Goal: Task Accomplishment & Management: Complete application form

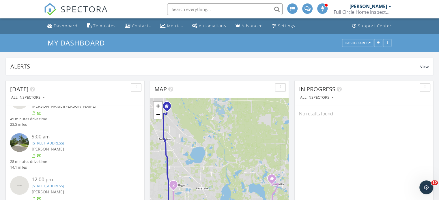
scroll to position [534, 448]
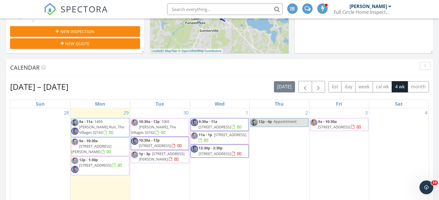
scroll to position [194, 0]
click at [224, 56] on div "Today All Inspectors 9:00 am 1469 Knudson Run, The Villages, FL 32163 Alex Bruh…" at bounding box center [219, 143] width 439 height 525
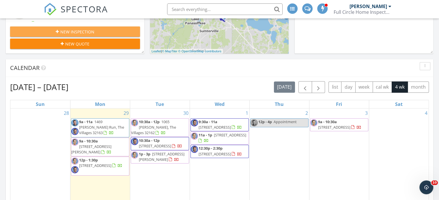
click at [93, 33] on span "New Inspection" at bounding box center [77, 32] width 34 height 6
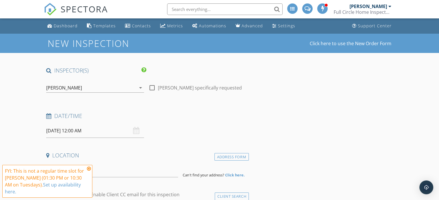
click at [97, 131] on input "[DATE] 12:00 AM" at bounding box center [95, 131] width 98 height 14
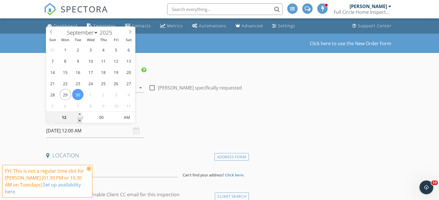
type input "11"
click at [79, 119] on span at bounding box center [80, 121] width 4 height 6
type input "[DATE] 11:00 AM"
click at [129, 116] on span "PM" at bounding box center [127, 118] width 16 height 12
click at [154, 129] on div "Date/Time 09/30/2025 11:00 AM" at bounding box center [146, 125] width 205 height 26
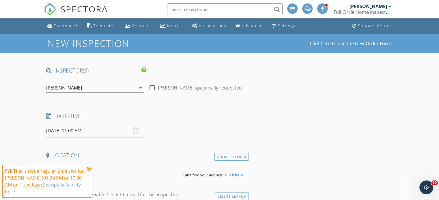
click at [88, 169] on icon at bounding box center [89, 169] width 4 height 5
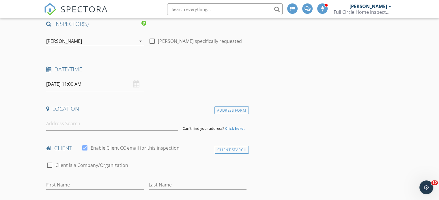
scroll to position [51, 0]
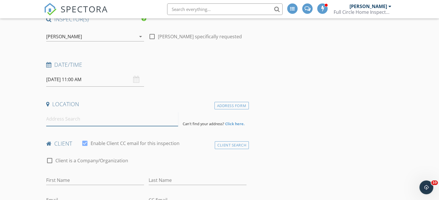
click at [52, 121] on input at bounding box center [112, 119] width 132 height 14
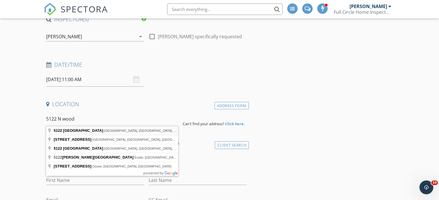
type input "5122 North Woodcrest Drive, Winter Park, FL, USA"
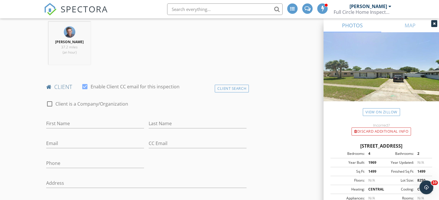
scroll to position [230, 0]
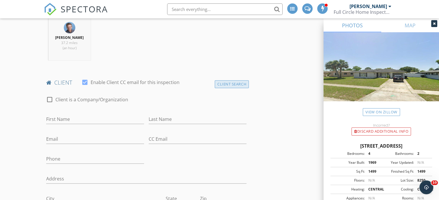
click at [230, 82] on div "Client Search" at bounding box center [232, 84] width 34 height 8
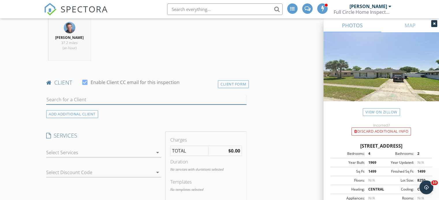
click at [54, 99] on input "text" at bounding box center [146, 100] width 200 height 10
type input "ben bou"
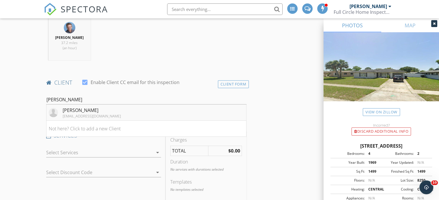
click at [85, 109] on div "Ben Bouchard" at bounding box center [92, 110] width 58 height 7
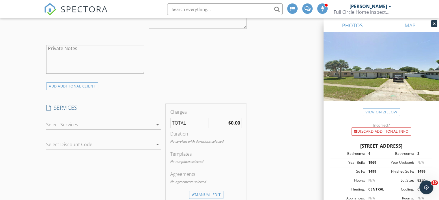
scroll to position [443, 0]
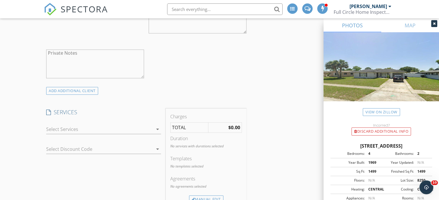
click at [157, 129] on icon "arrow_drop_down" at bounding box center [157, 129] width 7 height 7
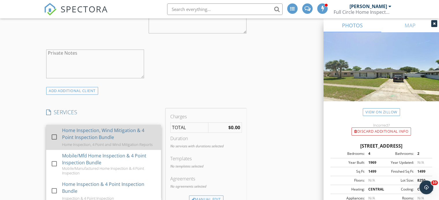
click at [55, 136] on div at bounding box center [54, 137] width 10 height 10
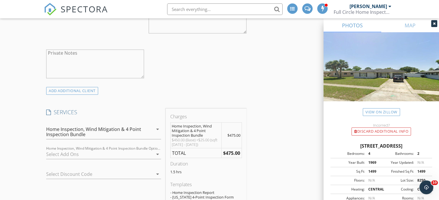
click at [65, 152] on div at bounding box center [99, 154] width 107 height 9
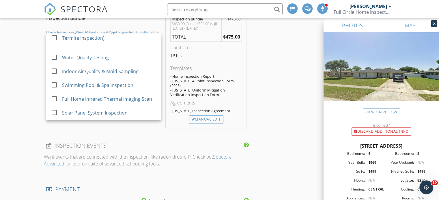
scroll to position [564, 0]
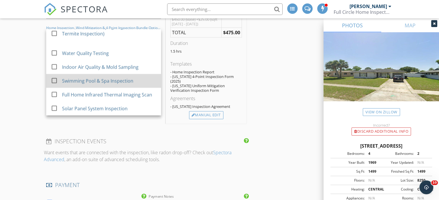
click at [53, 79] on div at bounding box center [54, 81] width 10 height 10
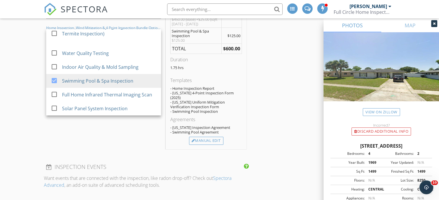
click at [30, 115] on div "New Inspection Click here to use the New Order Form INSPECTOR(S) check_box Jim …" at bounding box center [219, 100] width 439 height 1261
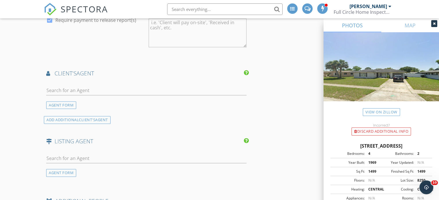
scroll to position [771, 0]
click at [54, 86] on input "text" at bounding box center [146, 91] width 200 height 10
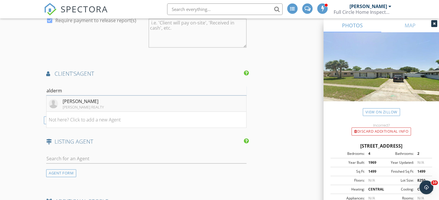
type input "alderm"
click at [78, 98] on div "Tracy Alderman" at bounding box center [83, 101] width 41 height 7
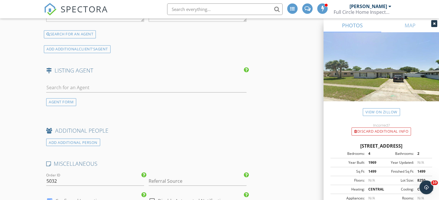
scroll to position [992, 0]
click at [52, 83] on input "text" at bounding box center [146, 88] width 200 height 10
type input "ken po"
click at [76, 95] on div "Ken Posek" at bounding box center [81, 98] width 36 height 7
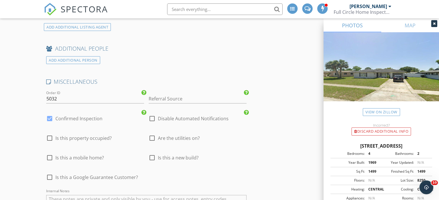
scroll to position [1228, 0]
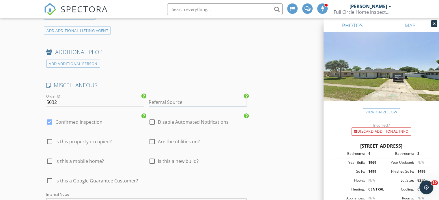
click at [152, 98] on input "Referral Source" at bounding box center [197, 103] width 98 height 10
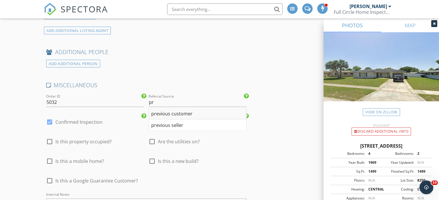
click at [170, 108] on div "previous customer" at bounding box center [197, 114] width 97 height 12
type input "previous customer"
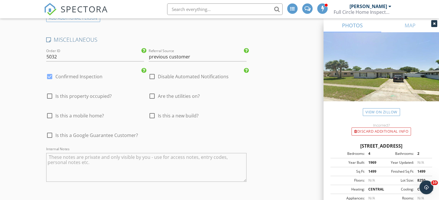
click at [54, 153] on textarea "Internal Notes" at bounding box center [146, 167] width 200 height 29
type textarea "roof should be 2023,"
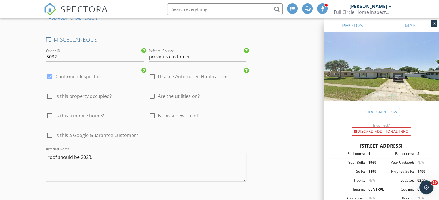
scroll to position [1393, 0]
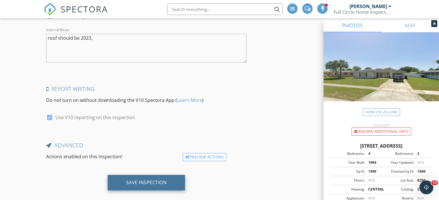
click at [157, 180] on div "Save Inspection" at bounding box center [146, 183] width 41 height 6
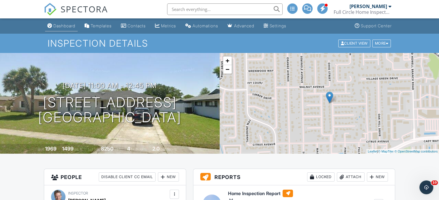
click at [65, 26] on div "Dashboard" at bounding box center [64, 25] width 22 height 5
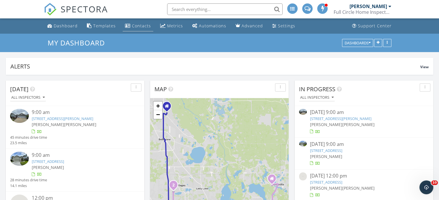
click at [137, 26] on div "Contacts" at bounding box center [141, 25] width 19 height 5
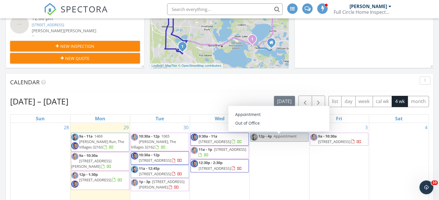
scroll to position [180, 0]
click at [437, 155] on div "Today All Inspectors 9:00 am 1469 Knudson Run, The Villages, FL 32163 Alex Bruh…" at bounding box center [219, 157] width 439 height 525
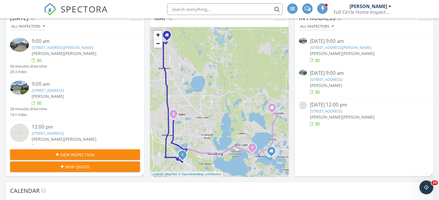
scroll to position [71, 0]
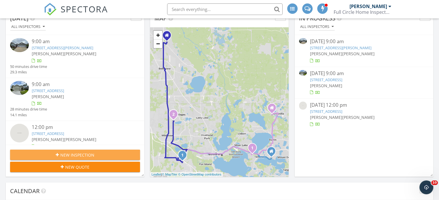
click at [91, 153] on span "New Inspection" at bounding box center [77, 155] width 34 height 6
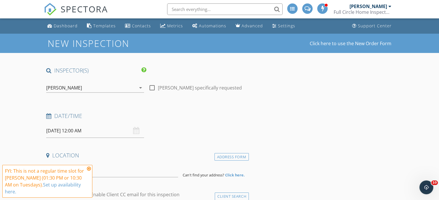
click at [89, 168] on icon at bounding box center [89, 169] width 4 height 5
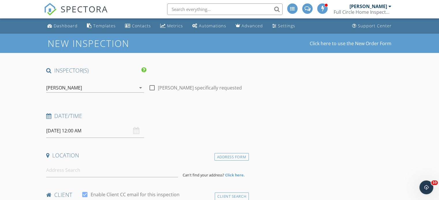
click at [96, 131] on input "[DATE] 12:00 AM" at bounding box center [95, 131] width 98 height 14
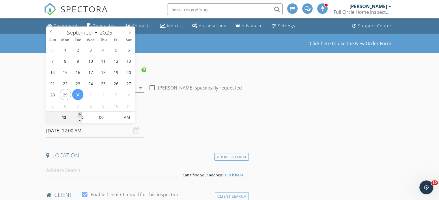
type input "01"
type input "[DATE] 1:00 AM"
click at [80, 113] on span at bounding box center [80, 115] width 4 height 6
type input "05"
type input "[DATE] 1:05 AM"
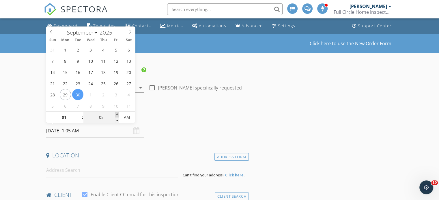
click at [118, 114] on span at bounding box center [117, 115] width 4 height 6
type input "10"
type input "09/30/2025 1:10 AM"
click at [118, 114] on span at bounding box center [117, 115] width 4 height 6
type input "15"
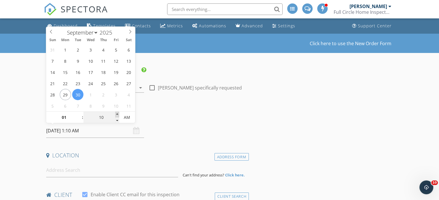
type input "09/30/2025 1:15 AM"
click at [118, 114] on span at bounding box center [117, 115] width 4 height 6
type input "20"
type input "09/30/2025 1:20 AM"
click at [118, 114] on span at bounding box center [117, 115] width 4 height 6
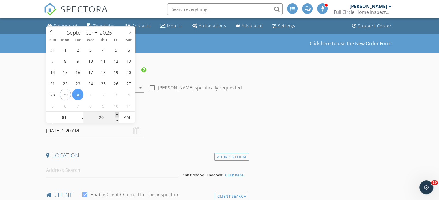
type input "25"
type input "09/30/2025 1:25 AM"
click at [117, 116] on span at bounding box center [117, 115] width 4 height 6
type input "30"
click at [116, 113] on span at bounding box center [117, 115] width 4 height 6
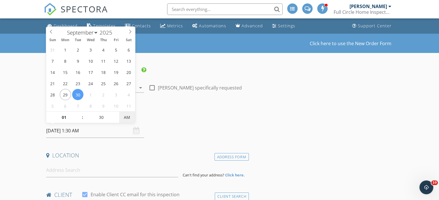
type input "[DATE] 1:30 PM"
click at [125, 117] on span "AM" at bounding box center [127, 118] width 16 height 12
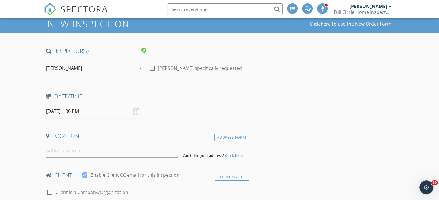
scroll to position [20, 0]
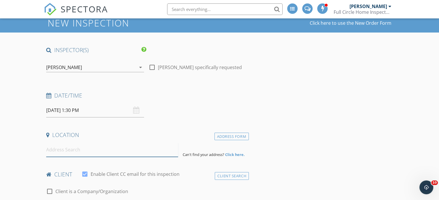
click at [50, 152] on input at bounding box center [112, 150] width 132 height 14
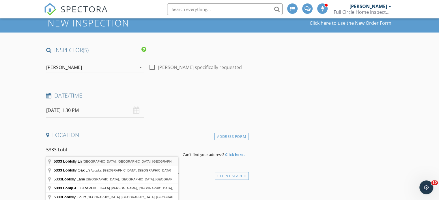
type input "5333 Loblolly Ln, Wildwood, FL, USA"
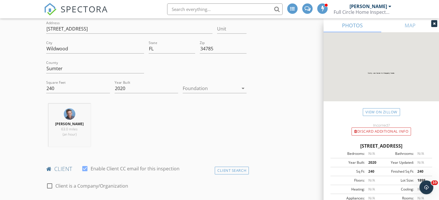
scroll to position [144, 0]
click at [57, 89] on input "240" at bounding box center [78, 89] width 64 height 10
type input "2"
type input "1688"
click at [132, 115] on div "Jim Reynolds 63.0 miles (an hour)" at bounding box center [146, 128] width 205 height 48
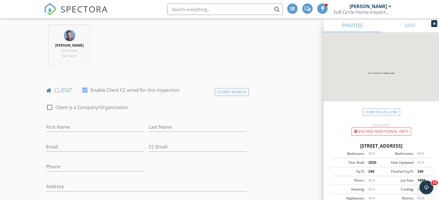
scroll to position [223, 0]
click at [58, 126] on input "First Name" at bounding box center [95, 127] width 98 height 10
type input "Johnni"
click at [151, 123] on input "Last Name" at bounding box center [197, 127] width 98 height 10
type input "Hopps"
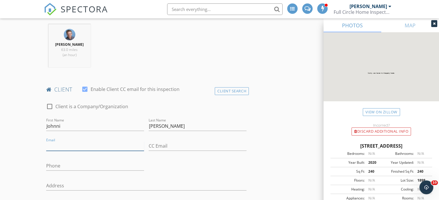
click at [53, 145] on input "Email" at bounding box center [95, 147] width 98 height 10
type input "hoppsjohnni@gmail.com"
click at [51, 167] on input "Phone" at bounding box center [95, 166] width 98 height 10
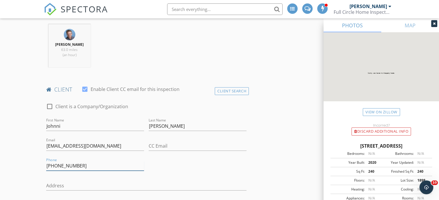
type input "352-613-1523"
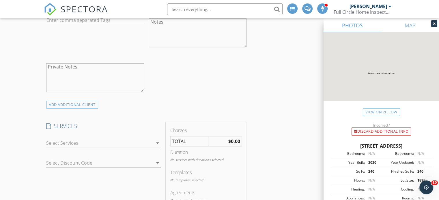
scroll to position [444, 0]
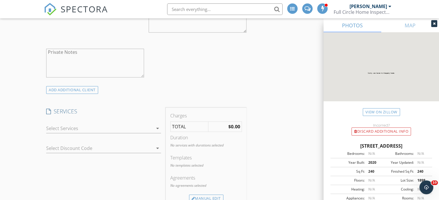
click at [157, 129] on icon "arrow_drop_down" at bounding box center [157, 128] width 7 height 7
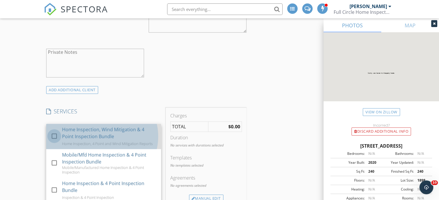
click at [54, 134] on div at bounding box center [54, 136] width 10 height 10
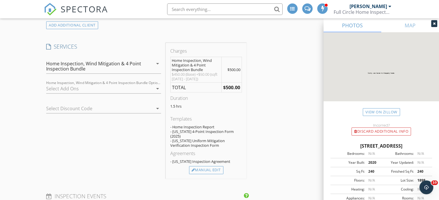
scroll to position [509, 0]
click at [213, 166] on div "Manual Edit" at bounding box center [206, 170] width 34 height 8
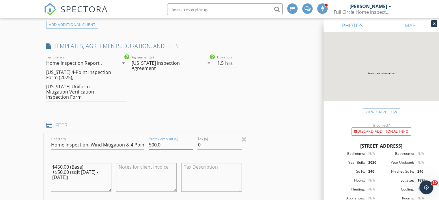
click at [162, 140] on input "500.0" at bounding box center [170, 145] width 44 height 10
type input "525.00"
click at [263, 147] on div "INSPECTOR(S) check_box Jim Reynolds PRIMARY check_box_outline_blank Taylor Reyn…" at bounding box center [219, 182] width 351 height 1249
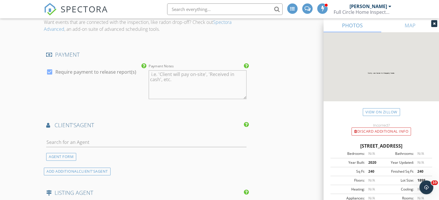
scroll to position [755, 0]
click at [53, 138] on input "text" at bounding box center [146, 143] width 200 height 10
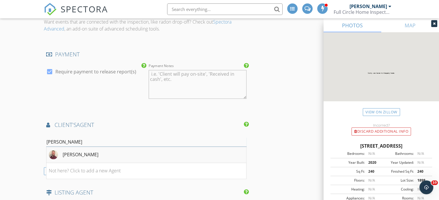
type input "jacob p"
click at [81, 151] on div "Jacob Pfaff" at bounding box center [81, 154] width 36 height 7
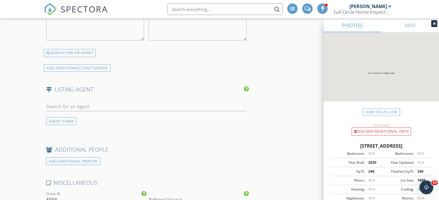
scroll to position [1014, 0]
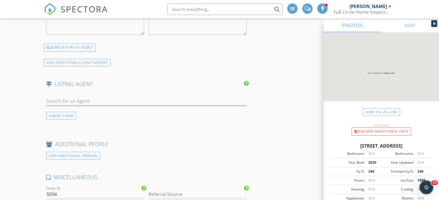
click at [52, 96] on input "text" at bounding box center [146, 101] width 200 height 10
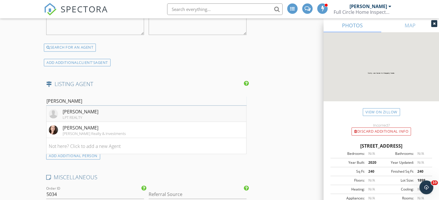
type input "lena mo"
click at [78, 108] on div "Lena Morgan" at bounding box center [81, 111] width 36 height 7
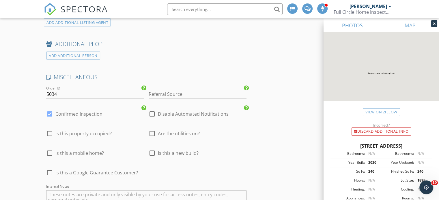
scroll to position [1272, 0]
click at [156, 89] on input "Referral Source" at bounding box center [197, 94] width 98 height 10
click at [174, 99] on div "buyer agent" at bounding box center [197, 105] width 97 height 12
type input "buyer agent"
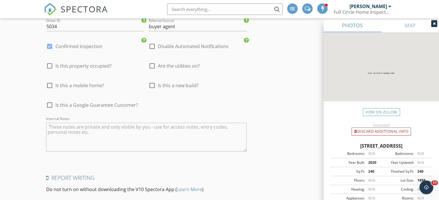
scroll to position [1339, 0]
click at [55, 123] on textarea "Internal Notes" at bounding box center [146, 137] width 200 height 29
type textarea "no permits needed, buyer coming, supra"
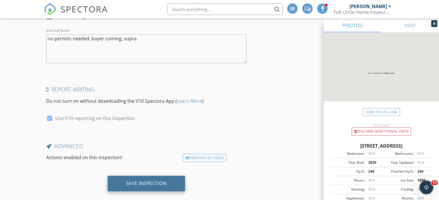
click at [154, 181] on div "Save Inspection" at bounding box center [146, 184] width 41 height 6
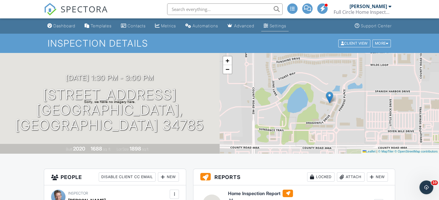
click at [284, 26] on div "Settings" at bounding box center [277, 25] width 17 height 5
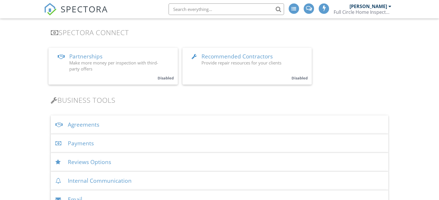
scroll to position [119, 0]
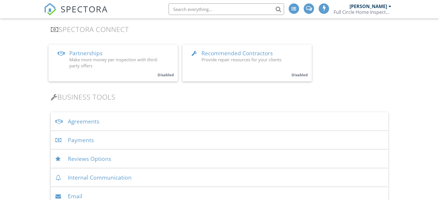
click at [82, 140] on div "Payments" at bounding box center [219, 140] width 337 height 19
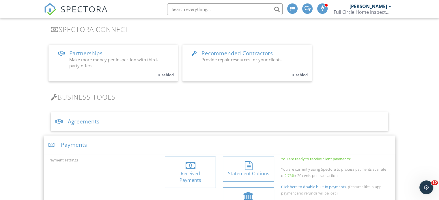
click at [193, 166] on div at bounding box center [190, 165] width 10 height 9
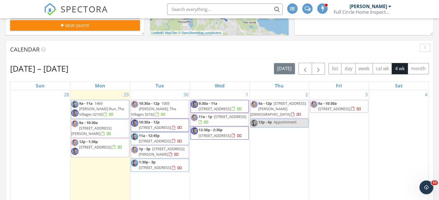
scroll to position [213, 0]
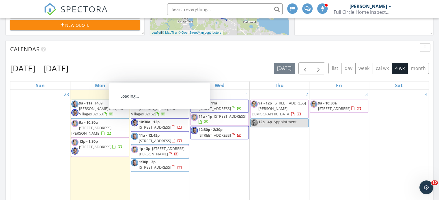
click at [161, 125] on span "[STREET_ADDRESS]" at bounding box center [155, 127] width 32 height 5
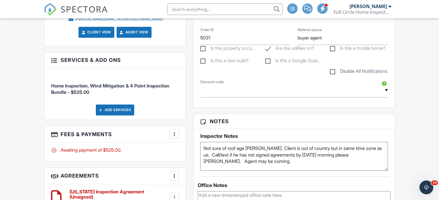
scroll to position [364, 0]
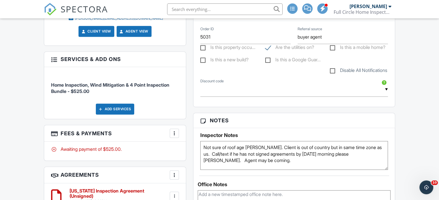
click at [260, 153] on textarea "Not sure of roof age [PERSON_NAME]. Client is out of country but in same time z…" at bounding box center [293, 155] width 187 height 29
type textarea "Not sure of roof age [PERSON_NAME]. supra, Client is out of country but in same…"
click at [408, 155] on div "Dashboard Templates Contacts Metrics Automations Advanced Settings Support Cent…" at bounding box center [219, 138] width 439 height 968
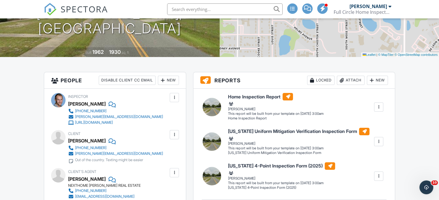
scroll to position [0, 0]
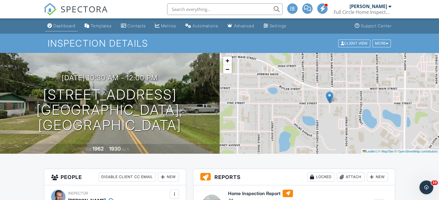
click at [65, 25] on div "Dashboard" at bounding box center [64, 25] width 22 height 5
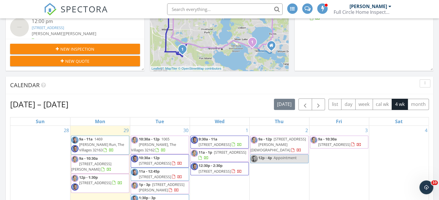
scroll to position [18, 0]
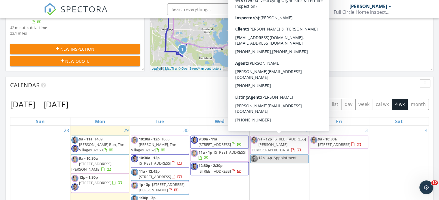
click at [283, 145] on span "5625 Lake Griffin Rd, Lady Lake 32159" at bounding box center [277, 145] width 55 height 16
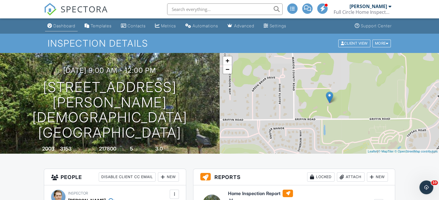
click at [65, 26] on div "Dashboard" at bounding box center [64, 25] width 22 height 5
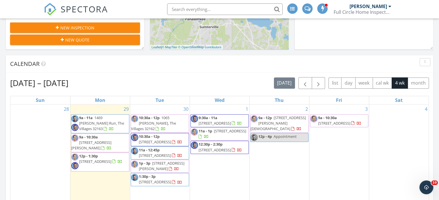
scroll to position [199, 0]
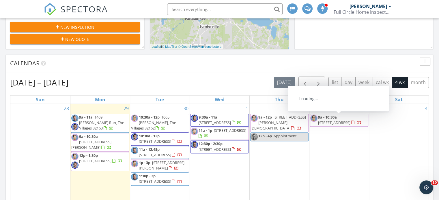
click at [344, 123] on span "[STREET_ADDRESS]" at bounding box center [334, 122] width 32 height 5
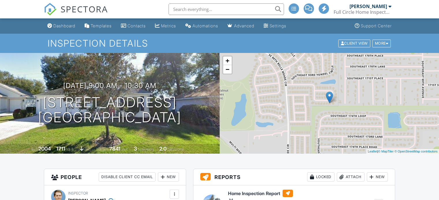
scroll to position [413, 0]
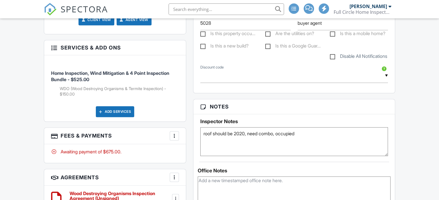
click at [276, 141] on textarea "roof should be 2020, need combo, occupied" at bounding box center [293, 141] width 187 height 29
type textarea "roof should be 2020, supra, occupied"
click at [408, 129] on div "Dashboard Templates Contacts Metrics Automations Advanced Settings Support Cent…" at bounding box center [219, 122] width 439 height 1032
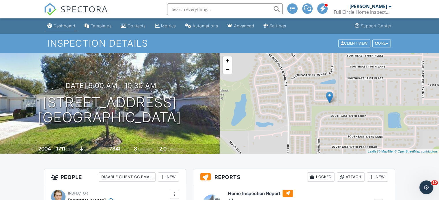
click at [65, 25] on div "Dashboard" at bounding box center [64, 25] width 22 height 5
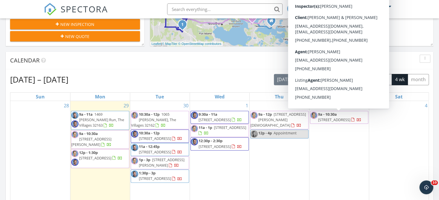
scroll to position [201, 0]
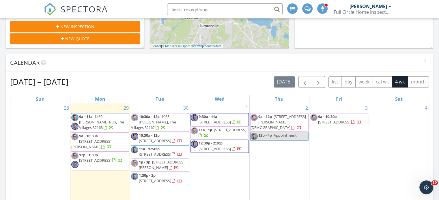
scroll to position [194, 0]
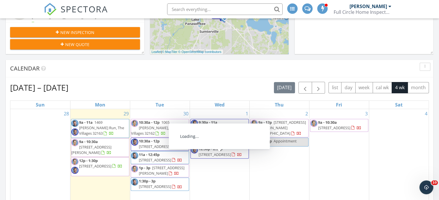
click at [225, 157] on span "[STREET_ADDRESS]" at bounding box center [214, 154] width 32 height 5
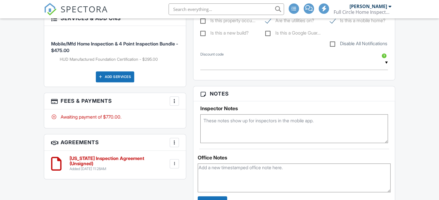
scroll to position [392, 0]
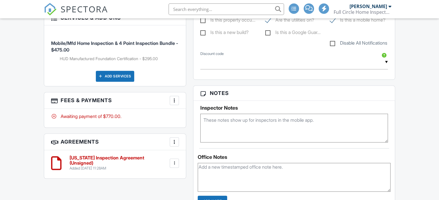
click at [210, 129] on textarea at bounding box center [293, 128] width 187 height 29
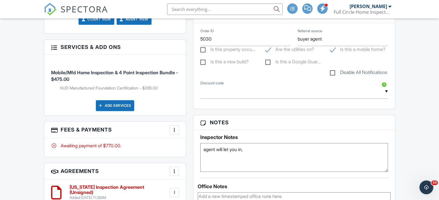
scroll to position [362, 0]
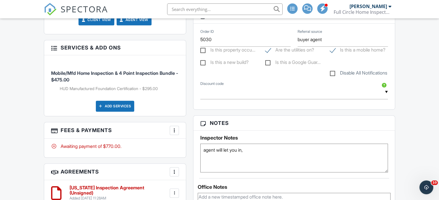
type textarea "agent will let you in,"
click at [400, 146] on div "Dashboard Templates Contacts Metrics Automations Advanced Settings Support Cent…" at bounding box center [219, 143] width 439 height 972
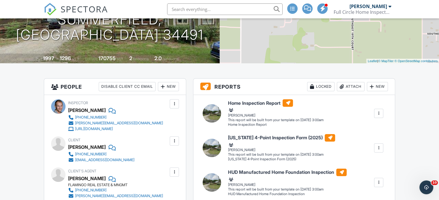
scroll to position [0, 0]
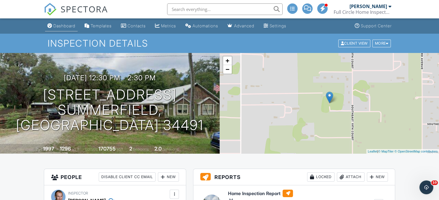
click at [65, 25] on div "Dashboard" at bounding box center [64, 25] width 22 height 5
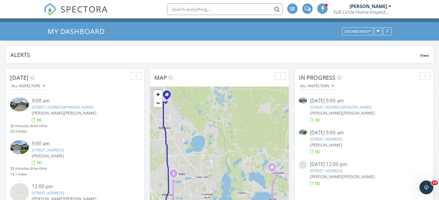
scroll to position [10, 0]
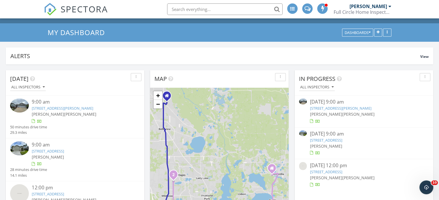
click at [334, 108] on link "1469 Knudson Run, The Villages, FL 32163" at bounding box center [339, 108] width 61 height 5
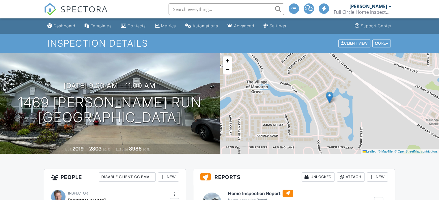
scroll to position [65, 0]
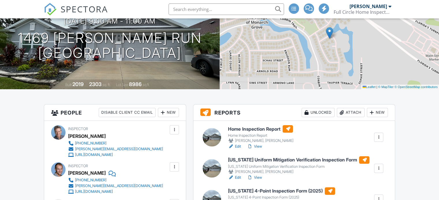
click at [260, 129] on h6 "Home Inspection Report" at bounding box center [260, 128] width 65 height 7
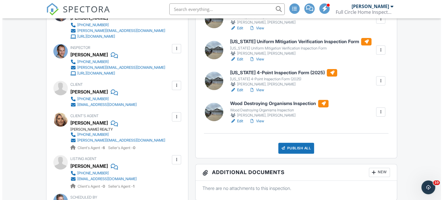
scroll to position [182, 0]
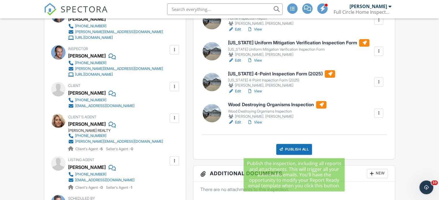
click at [296, 148] on div "Publish All" at bounding box center [294, 149] width 36 height 11
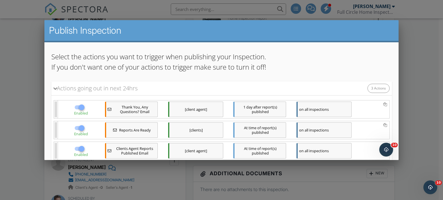
scroll to position [104, 0]
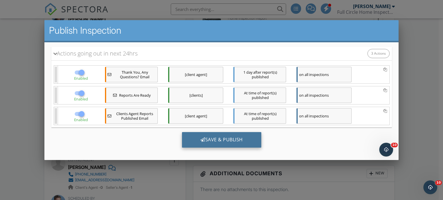
click at [219, 138] on div "Save & Publish" at bounding box center [221, 140] width 79 height 16
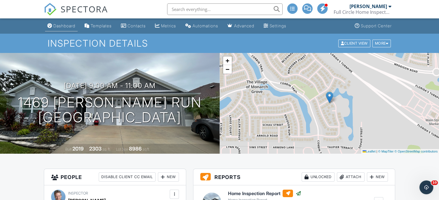
click at [63, 26] on div "Dashboard" at bounding box center [64, 25] width 22 height 5
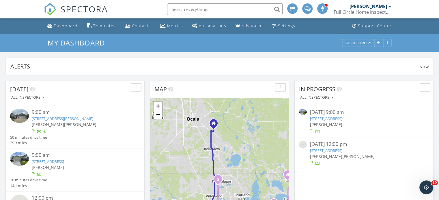
click at [174, 9] on input "text" at bounding box center [224, 9] width 115 height 12
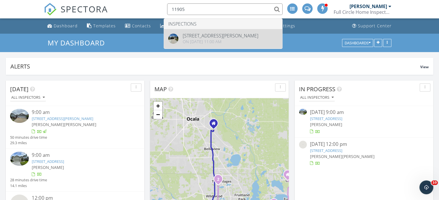
type input "11905"
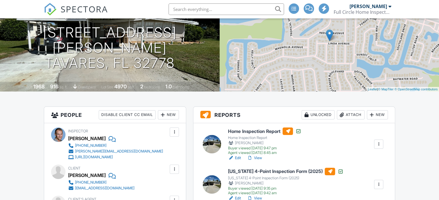
scroll to position [62, 0]
click at [254, 132] on h6 "Home Inspection Report" at bounding box center [264, 131] width 73 height 7
